Goal: Transaction & Acquisition: Obtain resource

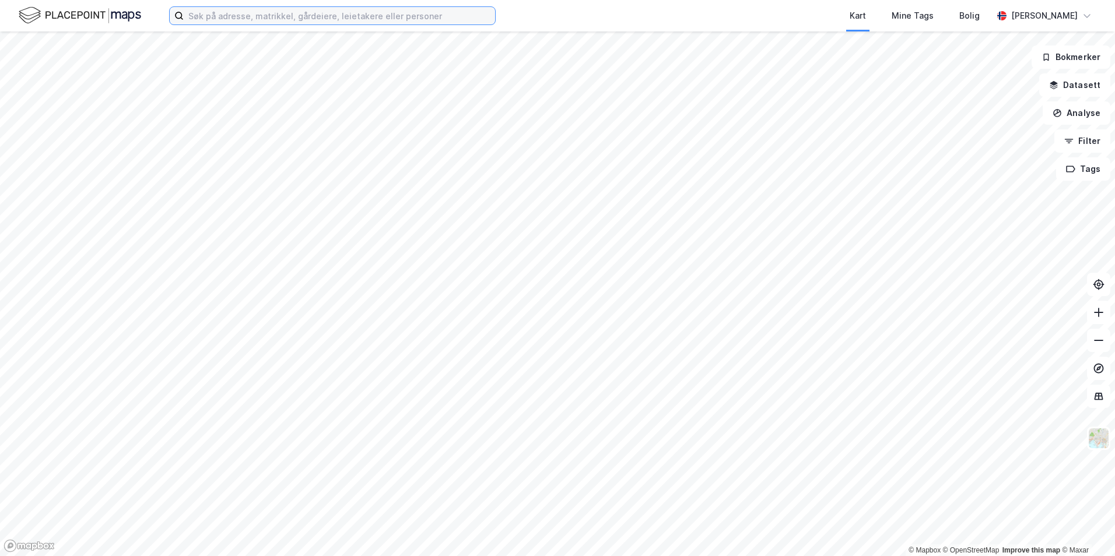
click at [311, 18] on input at bounding box center [339, 15] width 311 height 17
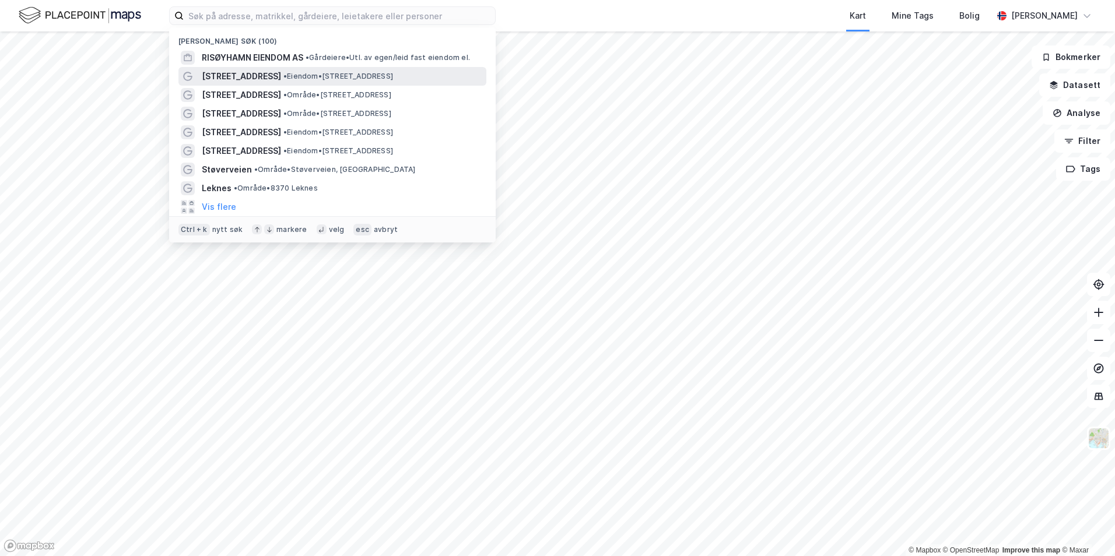
click at [337, 76] on span "• Eiendom • [STREET_ADDRESS]" at bounding box center [338, 76] width 110 height 9
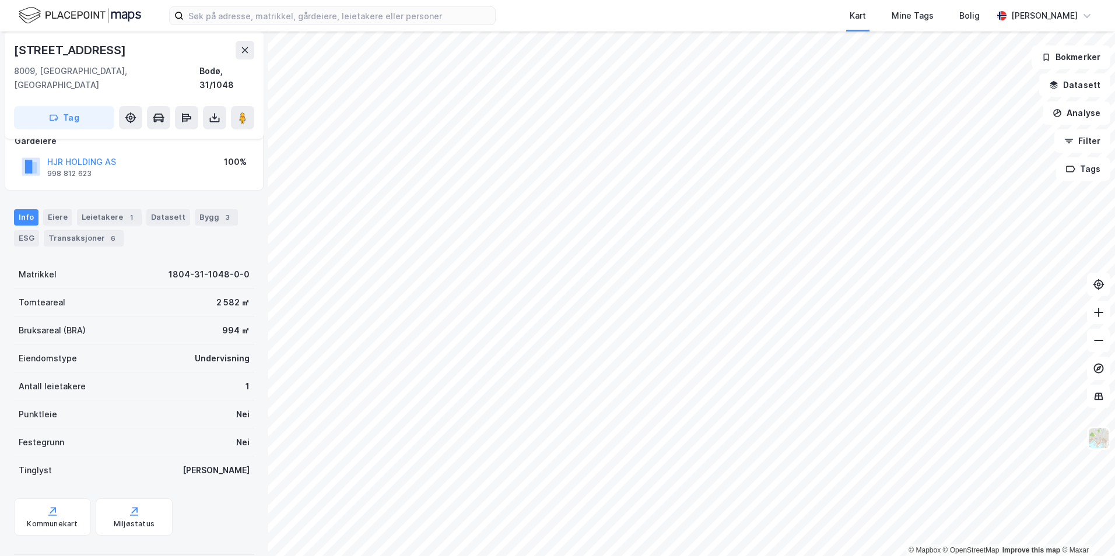
scroll to position [79, 0]
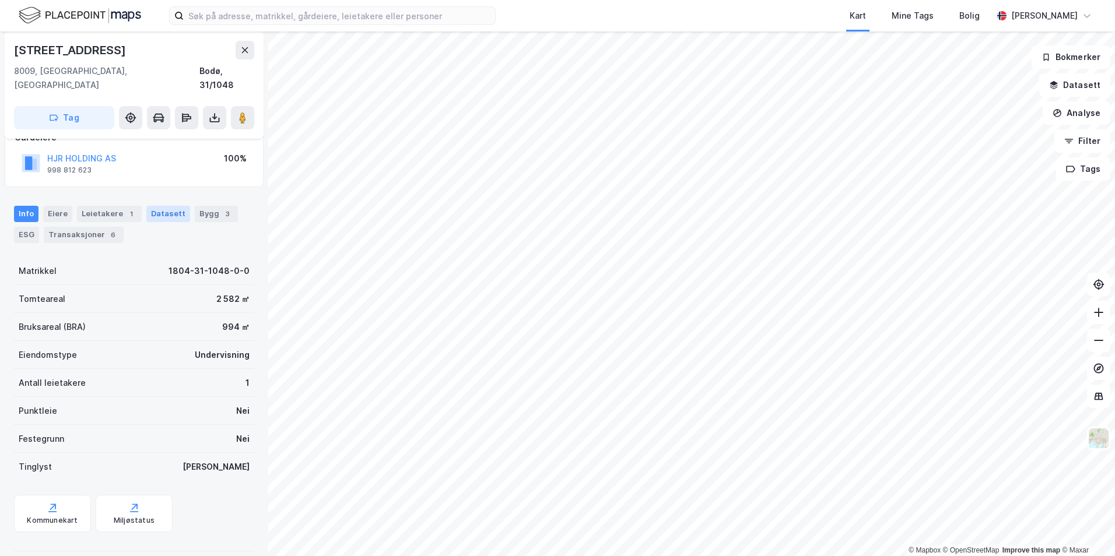
click at [151, 206] on div "Datasett" at bounding box center [168, 214] width 44 height 16
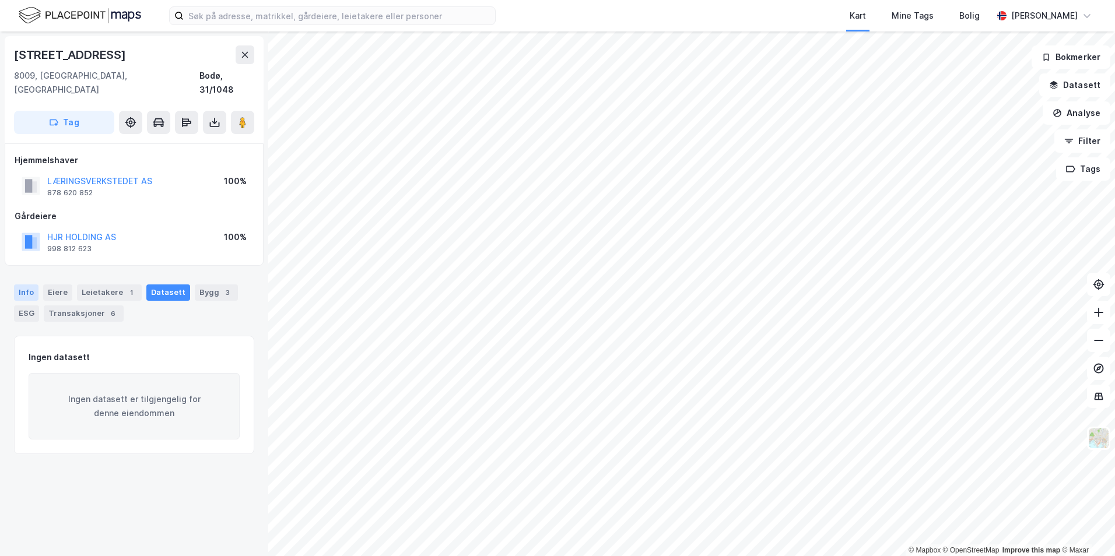
click at [25, 285] on div "Info" at bounding box center [26, 293] width 24 height 16
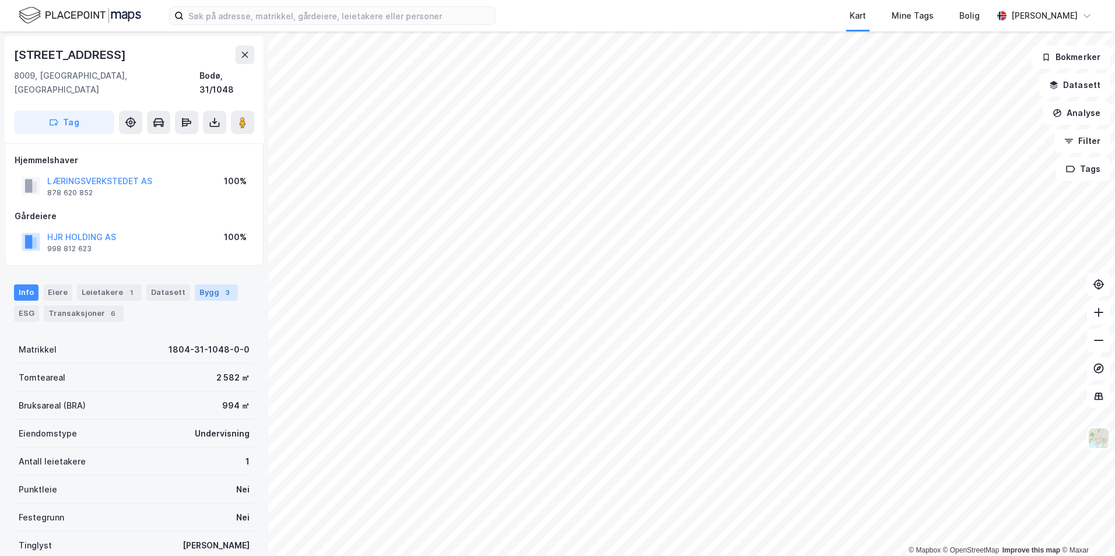
click at [195, 285] on div "Bygg 3" at bounding box center [216, 293] width 43 height 16
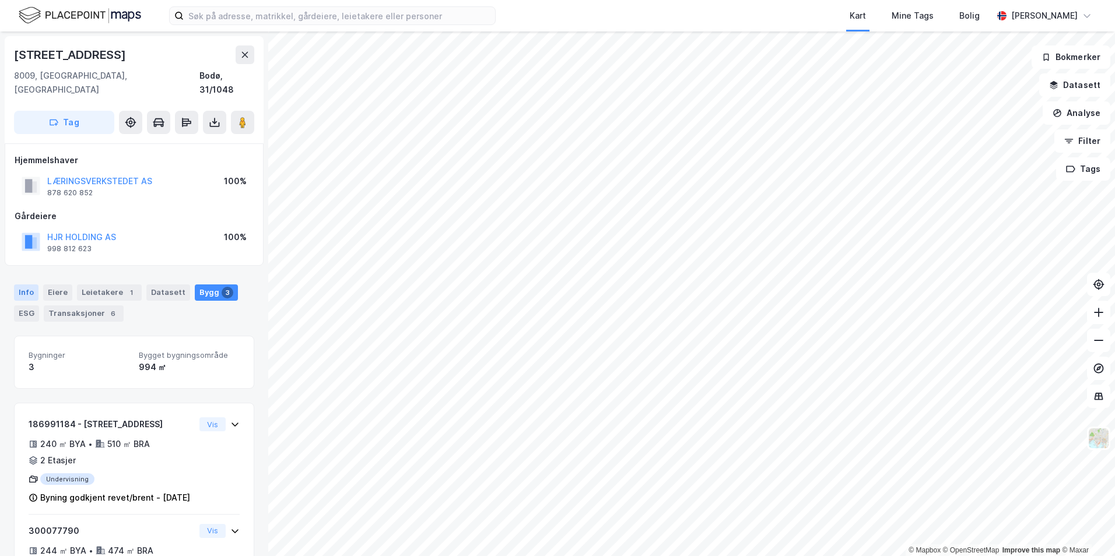
click at [30, 285] on div "Info" at bounding box center [26, 293] width 24 height 16
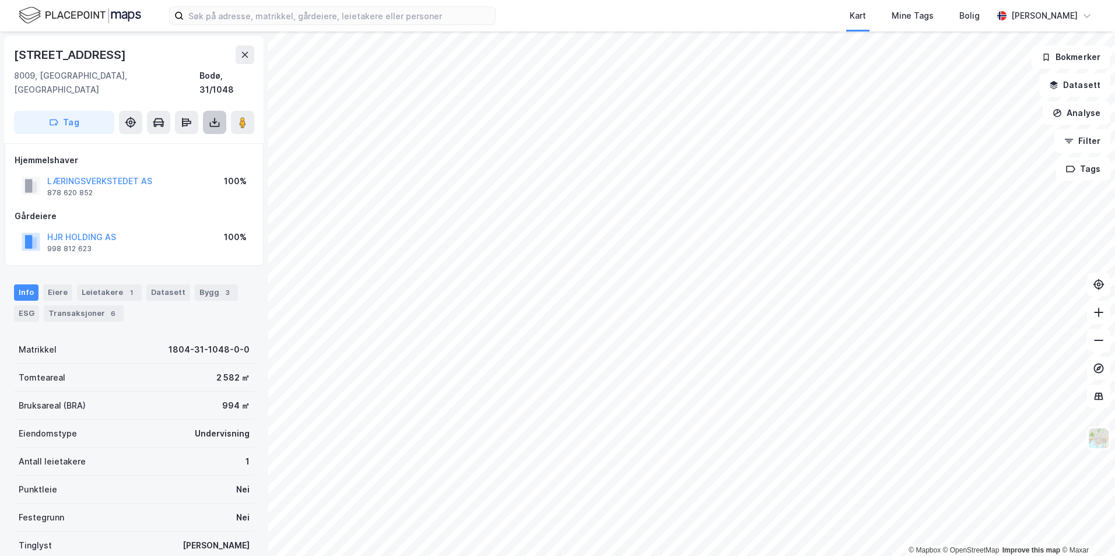
click at [213, 121] on icon at bounding box center [214, 122] width 5 height 3
click at [177, 160] on div "Last ned matrikkelrapport" at bounding box center [171, 164] width 96 height 9
